Goal: Find specific page/section: Find specific page/section

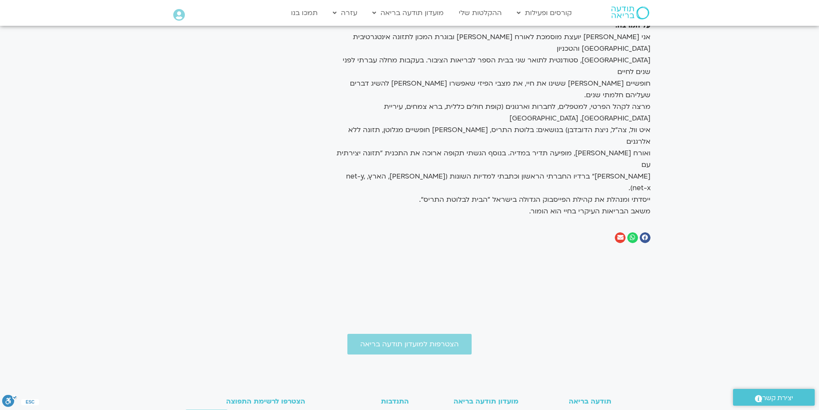
scroll to position [508, 0]
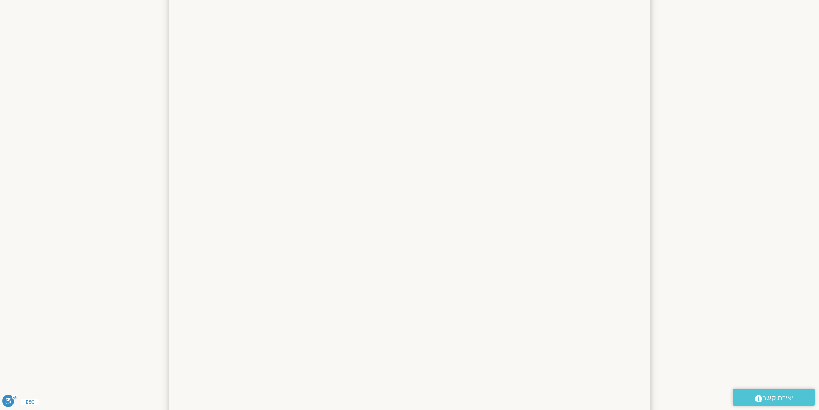
scroll to position [344, 0]
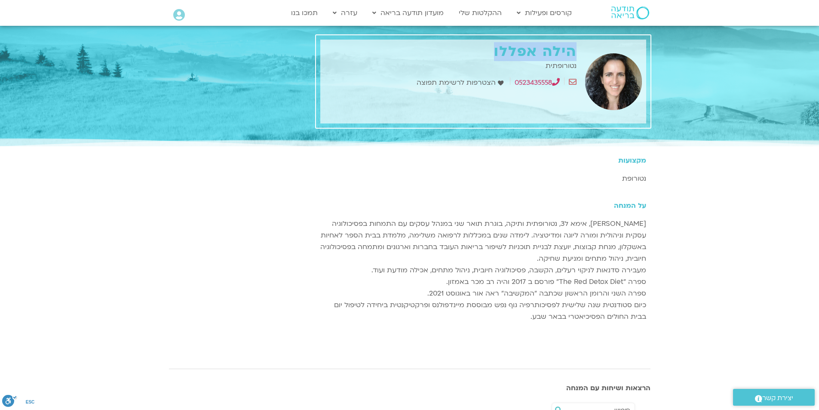
drag, startPoint x: 574, startPoint y: 52, endPoint x: 493, endPoint y: 59, distance: 81.2
click at [493, 59] on h1 "הילה אפללו" at bounding box center [451, 52] width 252 height 16
copy h1 "הילה אפללו"
